Goal: Information Seeking & Learning: Learn about a topic

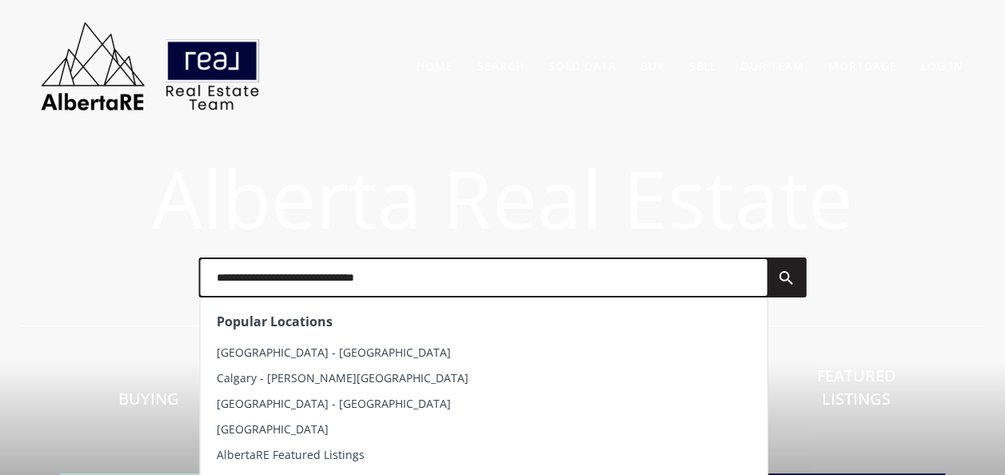
click at [403, 272] on input "text" at bounding box center [483, 277] width 567 height 37
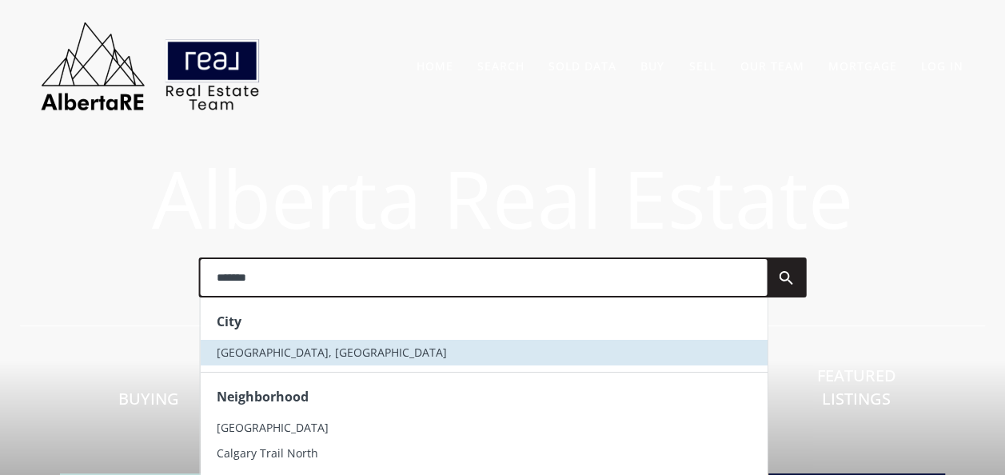
type input "*******"
click at [290, 352] on li "[GEOGRAPHIC_DATA], [GEOGRAPHIC_DATA]" at bounding box center [483, 353] width 567 height 26
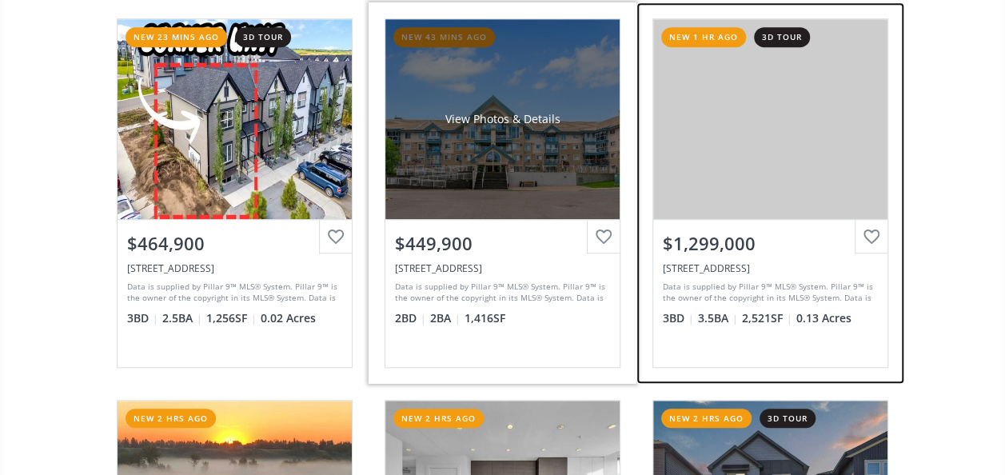
scroll to position [559, 0]
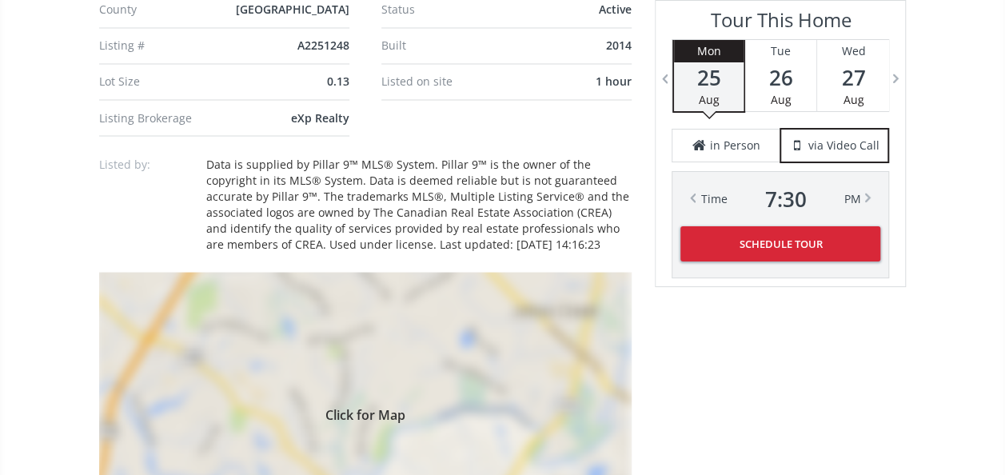
scroll to position [1519, 0]
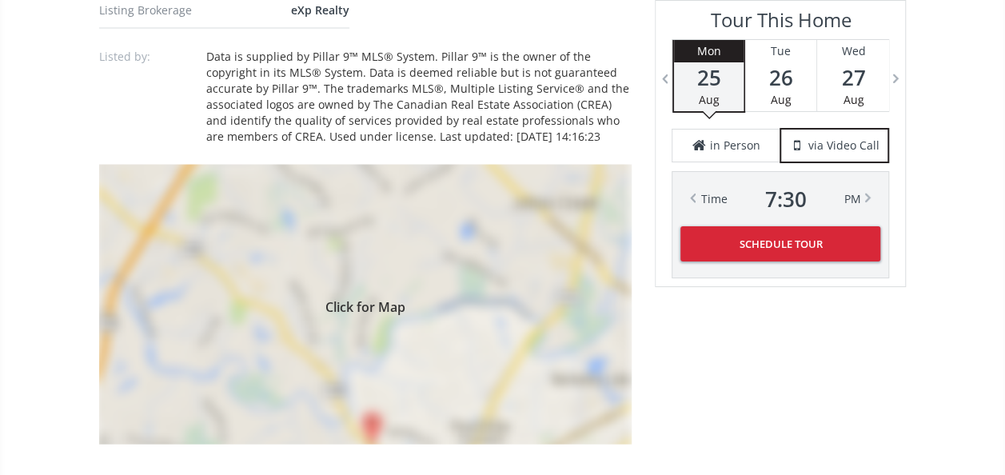
click at [419, 276] on div "Click for Map" at bounding box center [365, 305] width 532 height 280
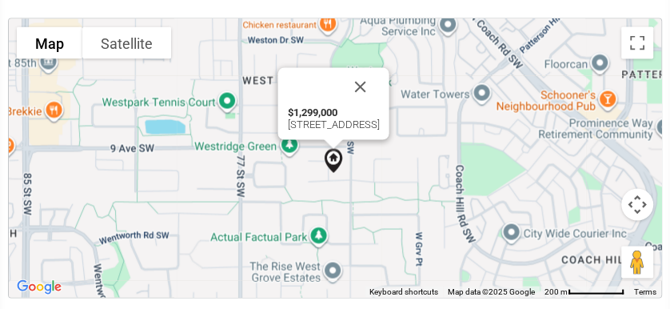
click at [347, 176] on img at bounding box center [333, 160] width 37 height 37
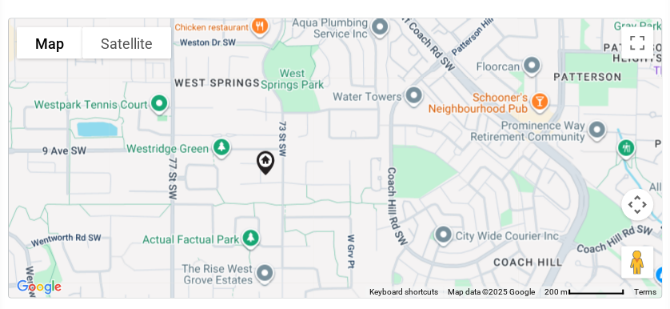
drag, startPoint x: 340, startPoint y: 179, endPoint x: 271, endPoint y: 181, distance: 69.6
click at [271, 181] on div at bounding box center [335, 158] width 652 height 278
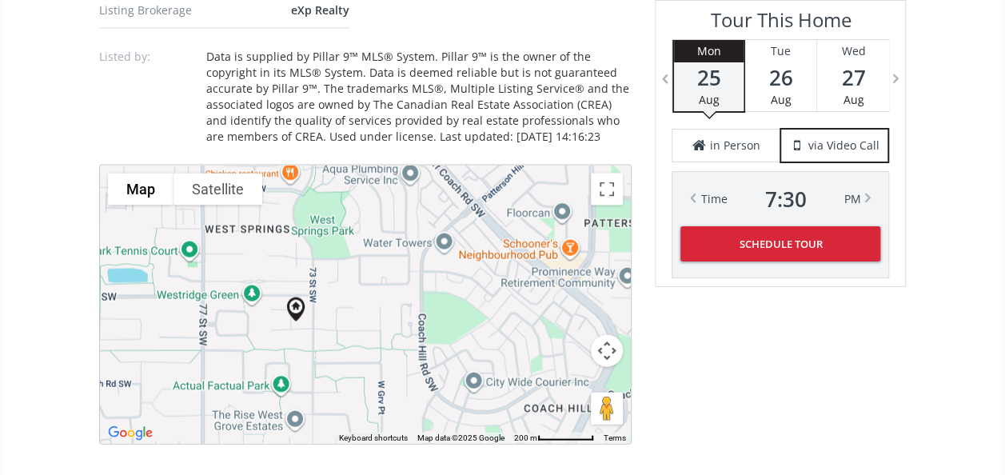
click at [549, 358] on div at bounding box center [365, 304] width 531 height 278
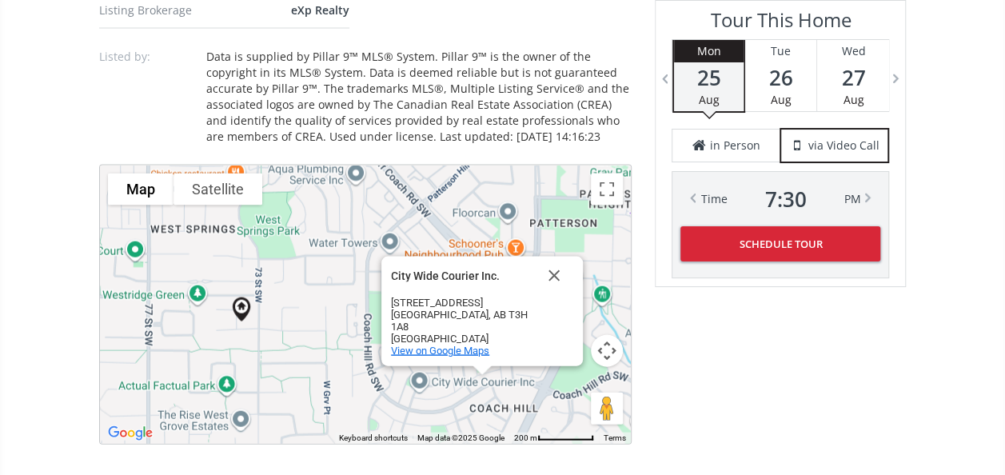
click at [429, 325] on div "City Wide Courier Inc. City Wide Courier Inc. 708 Coach Bluff Crescent SW Calga…" at bounding box center [365, 304] width 531 height 278
click at [553, 261] on button "Close" at bounding box center [554, 276] width 38 height 38
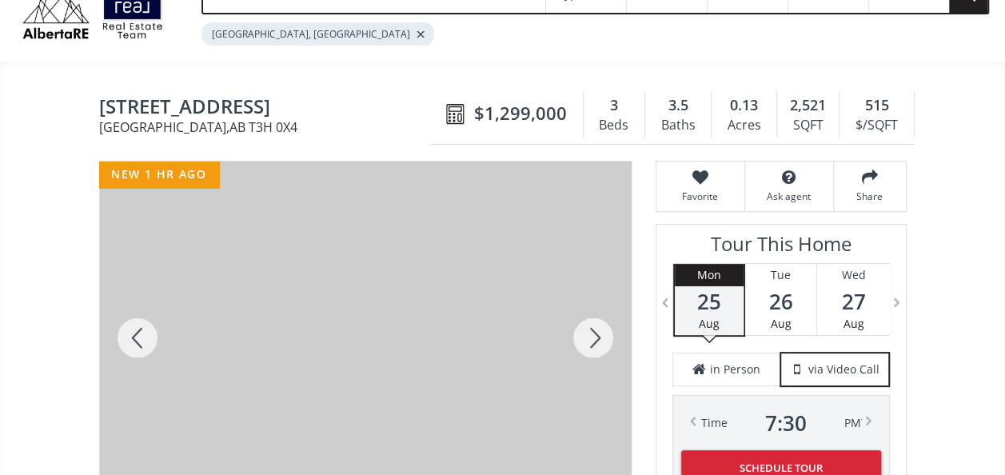
scroll to position [0, 0]
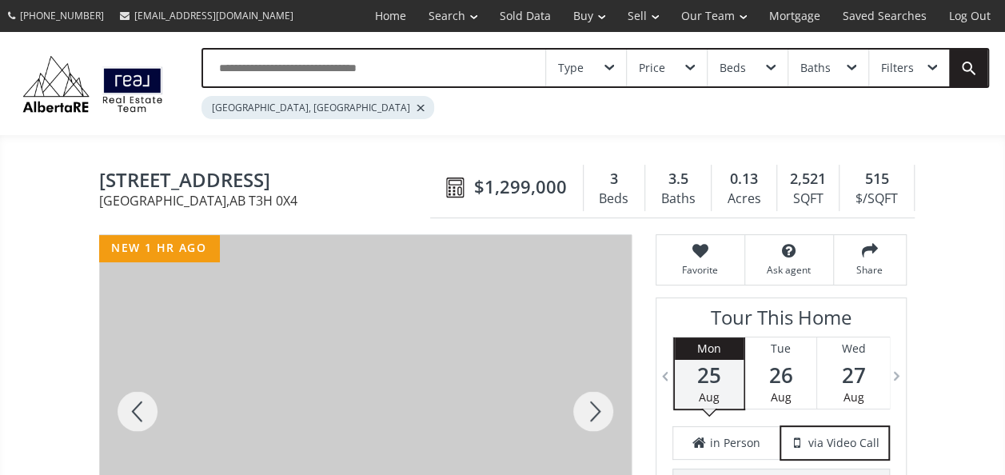
click at [291, 177] on span "6 West Point Mews SW" at bounding box center [268, 181] width 339 height 25
click at [305, 181] on span "6 West Point Mews SW" at bounding box center [268, 181] width 339 height 25
drag, startPoint x: 312, startPoint y: 181, endPoint x: 64, endPoint y: 179, distance: 247.8
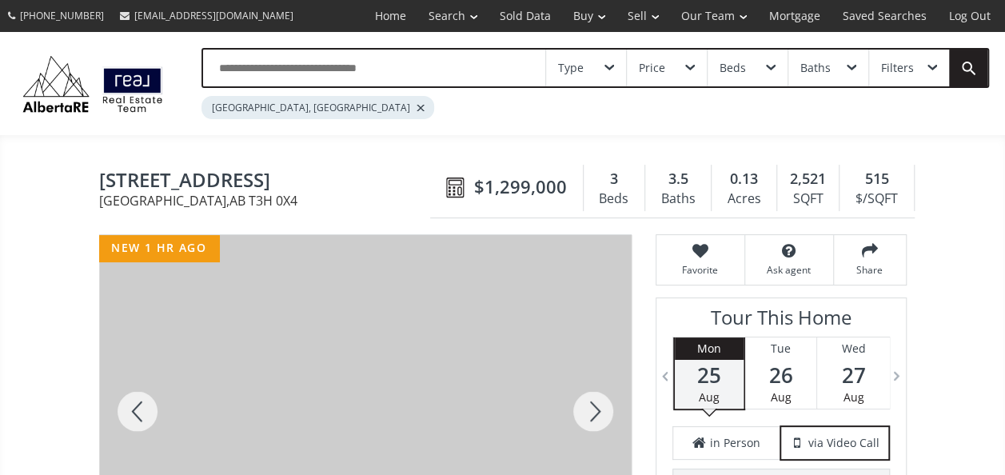
copy span "6 West Point Mews SW"
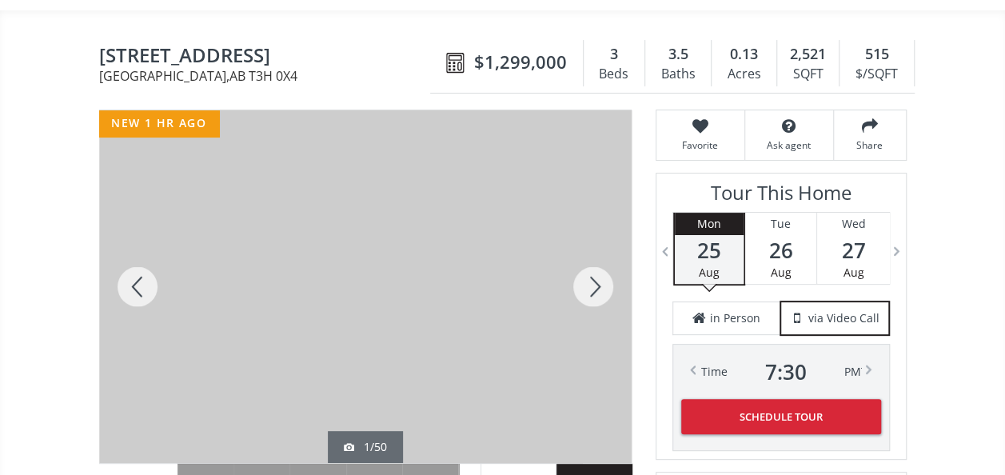
scroll to position [160, 0]
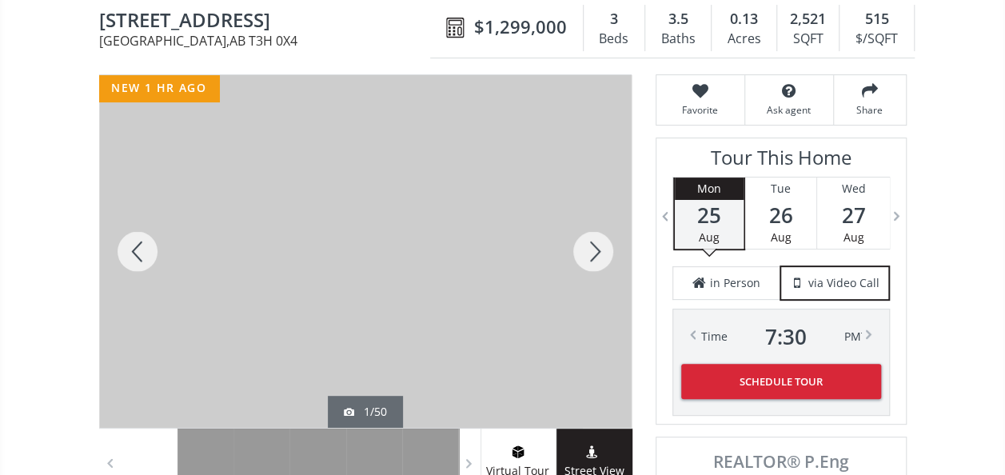
click at [595, 253] on div at bounding box center [593, 251] width 77 height 352
click at [480, 242] on div at bounding box center [365, 251] width 532 height 352
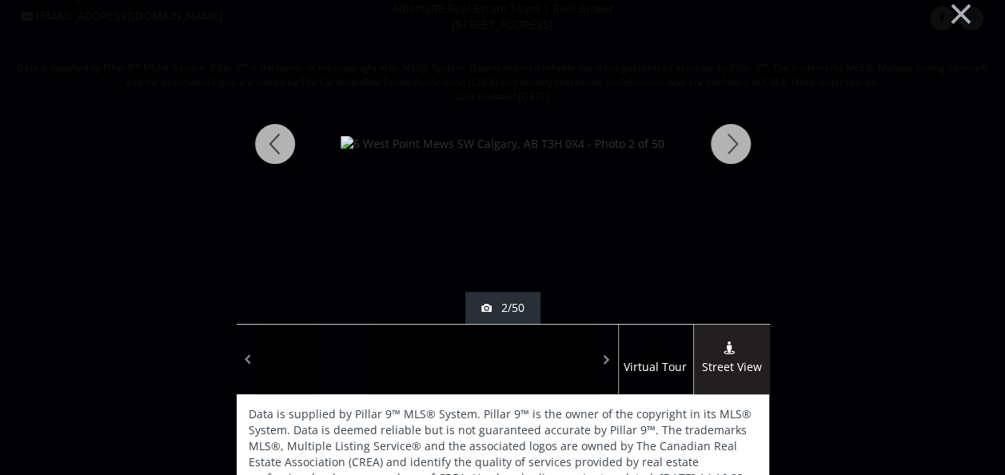
scroll to position [0, 0]
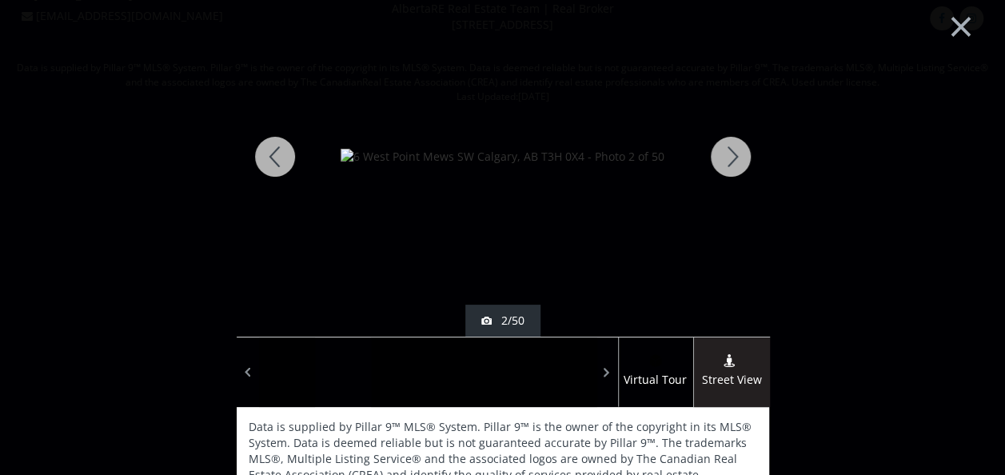
click at [723, 153] on div at bounding box center [730, 157] width 77 height 360
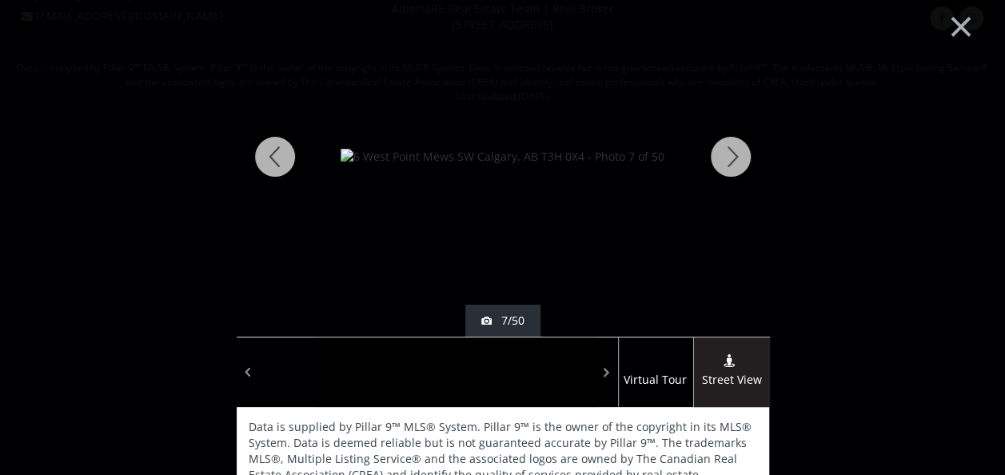
click at [723, 153] on div at bounding box center [730, 157] width 77 height 360
click at [716, 169] on div at bounding box center [730, 157] width 77 height 360
click at [716, 166] on div at bounding box center [730, 157] width 77 height 360
click at [264, 153] on div at bounding box center [275, 157] width 77 height 360
click at [726, 153] on div at bounding box center [730, 157] width 77 height 360
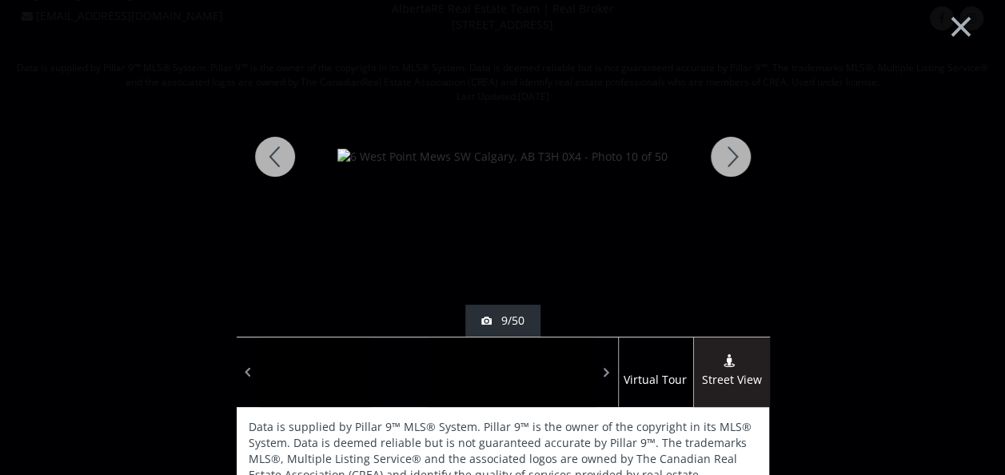
click at [726, 153] on div at bounding box center [730, 157] width 77 height 360
click at [727, 154] on div at bounding box center [730, 157] width 77 height 360
click at [729, 153] on div at bounding box center [730, 157] width 77 height 360
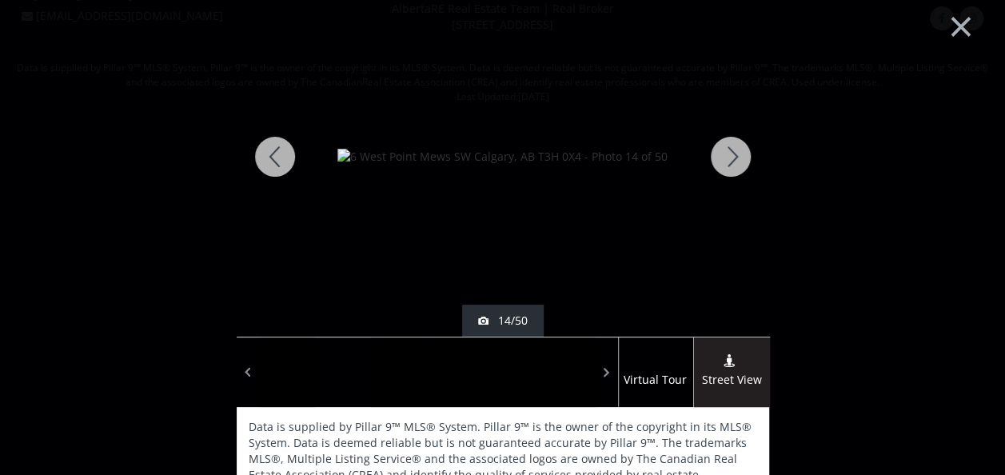
click at [733, 158] on div at bounding box center [730, 157] width 77 height 360
click at [730, 156] on div at bounding box center [730, 157] width 77 height 360
click at [727, 154] on div at bounding box center [730, 157] width 77 height 360
click at [726, 156] on div at bounding box center [730, 157] width 77 height 360
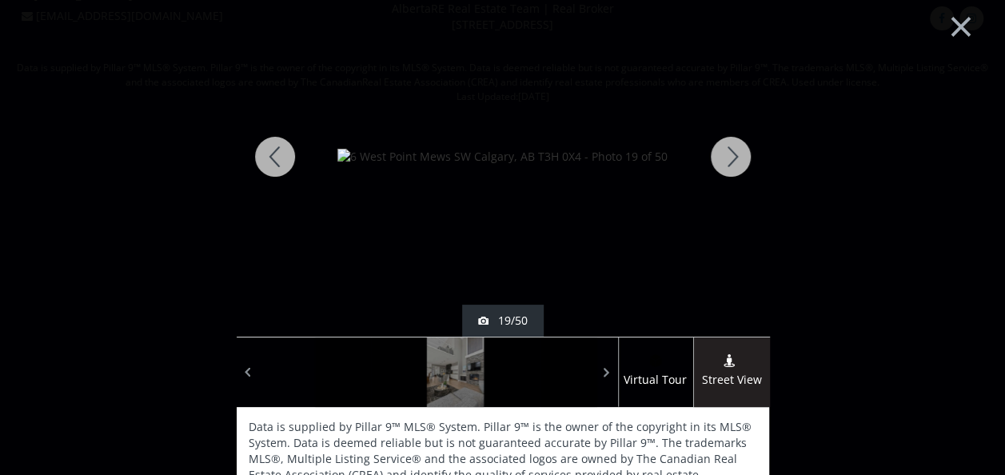
click at [726, 156] on div at bounding box center [730, 157] width 77 height 360
click at [726, 157] on div at bounding box center [730, 157] width 77 height 360
click at [725, 157] on div at bounding box center [730, 157] width 77 height 360
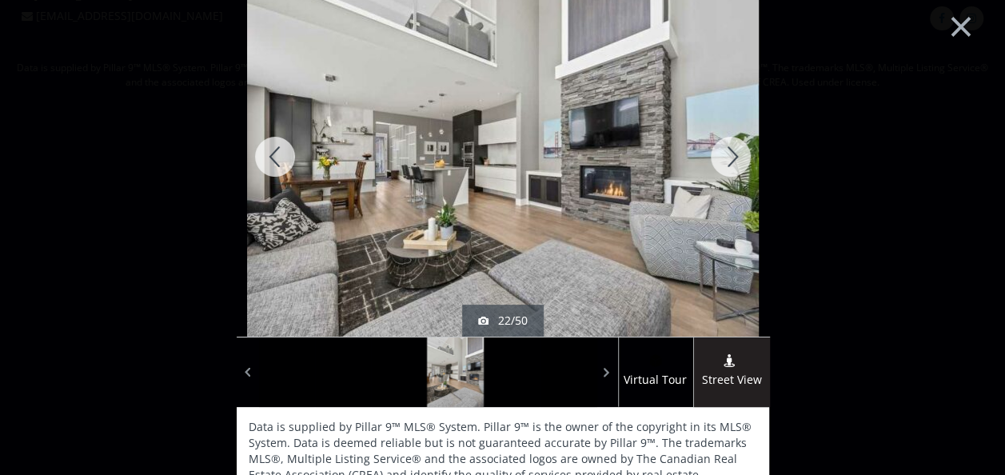
click at [725, 157] on div at bounding box center [730, 157] width 77 height 360
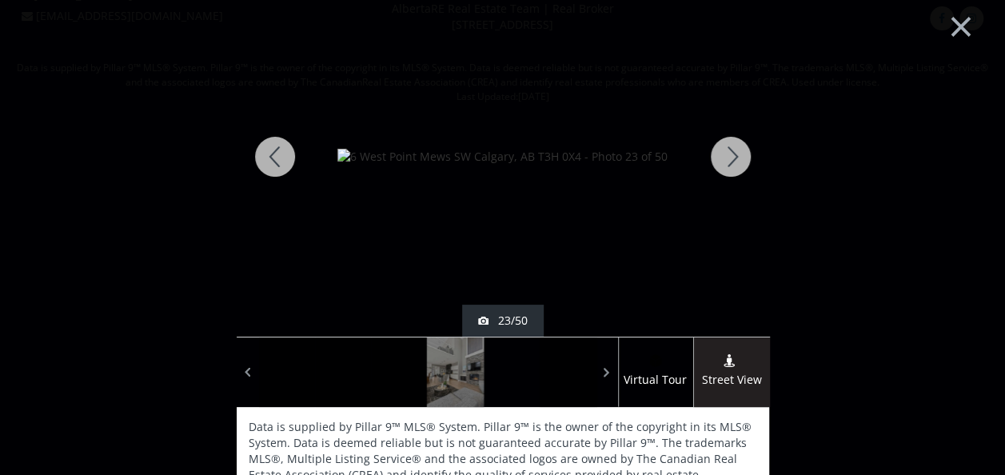
click at [725, 157] on div at bounding box center [730, 157] width 77 height 360
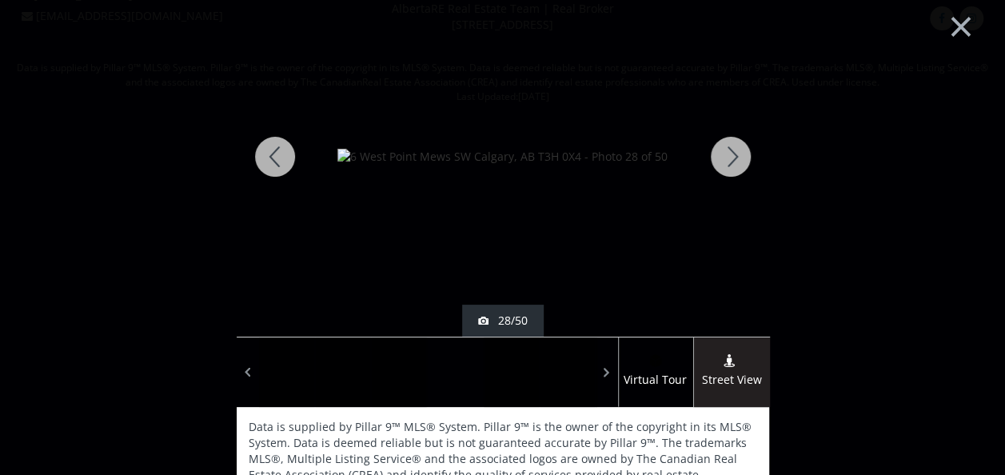
click at [725, 157] on div at bounding box center [730, 157] width 77 height 360
click at [723, 156] on div at bounding box center [730, 157] width 77 height 360
click at [727, 155] on div at bounding box center [730, 157] width 77 height 360
click at [737, 153] on div at bounding box center [730, 157] width 77 height 360
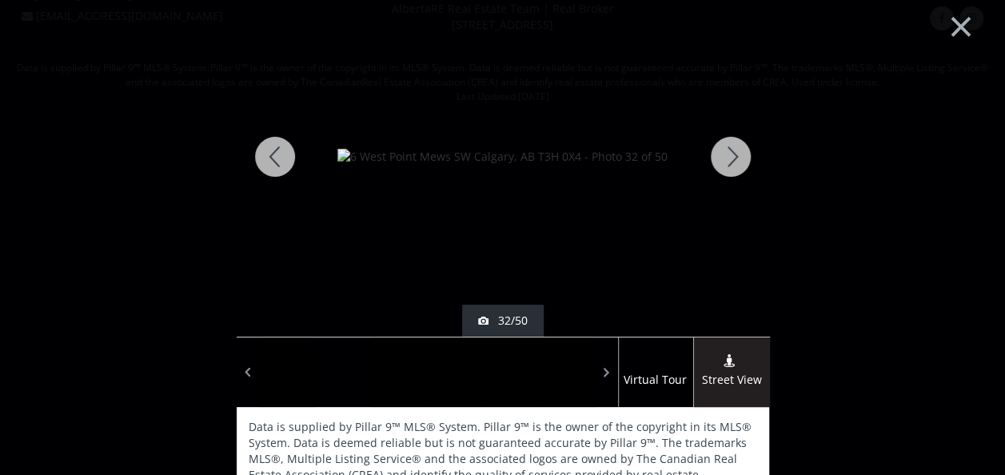
click at [738, 153] on div at bounding box center [730, 157] width 77 height 360
click at [737, 155] on div at bounding box center [730, 157] width 77 height 360
click at [735, 153] on div at bounding box center [730, 157] width 77 height 360
click at [735, 152] on div at bounding box center [730, 157] width 77 height 360
click at [732, 148] on div at bounding box center [730, 157] width 77 height 360
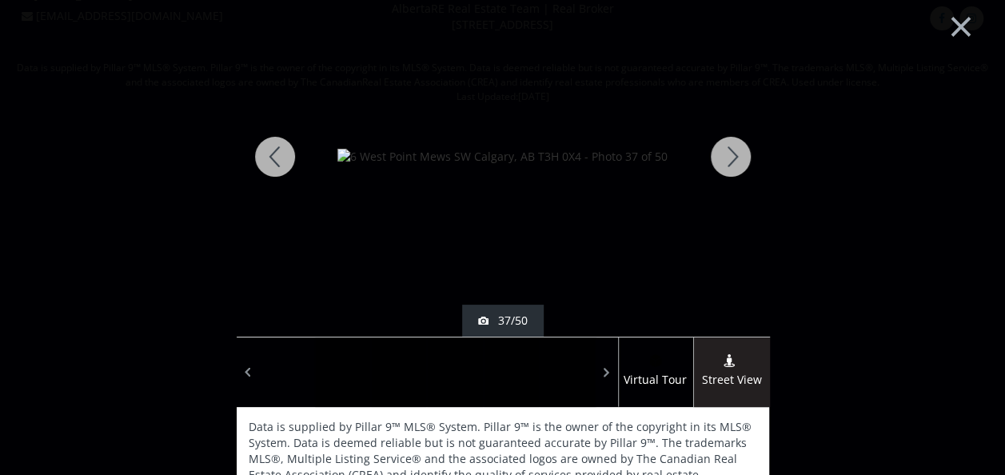
click at [732, 148] on div at bounding box center [730, 157] width 77 height 360
click at [731, 148] on div at bounding box center [730, 157] width 77 height 360
click at [730, 147] on div at bounding box center [730, 157] width 77 height 360
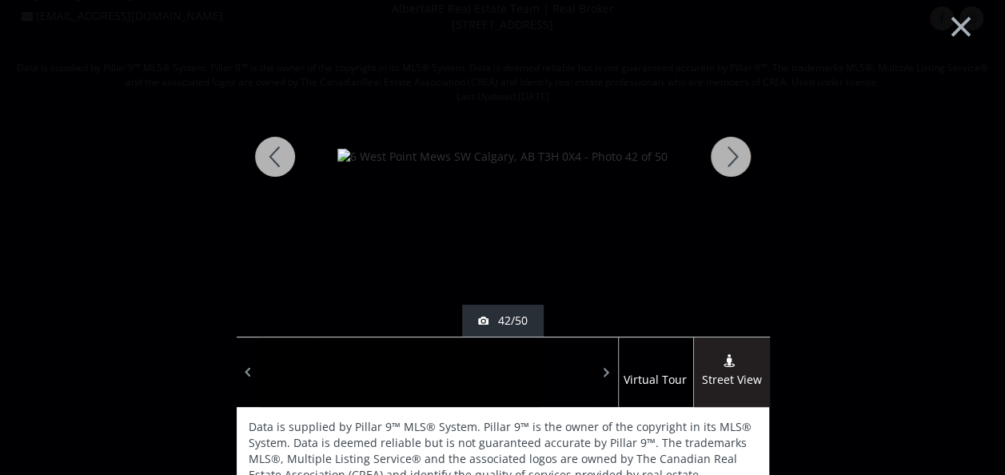
click at [730, 147] on div at bounding box center [730, 157] width 77 height 360
